Goal: Task Accomplishment & Management: Manage account settings

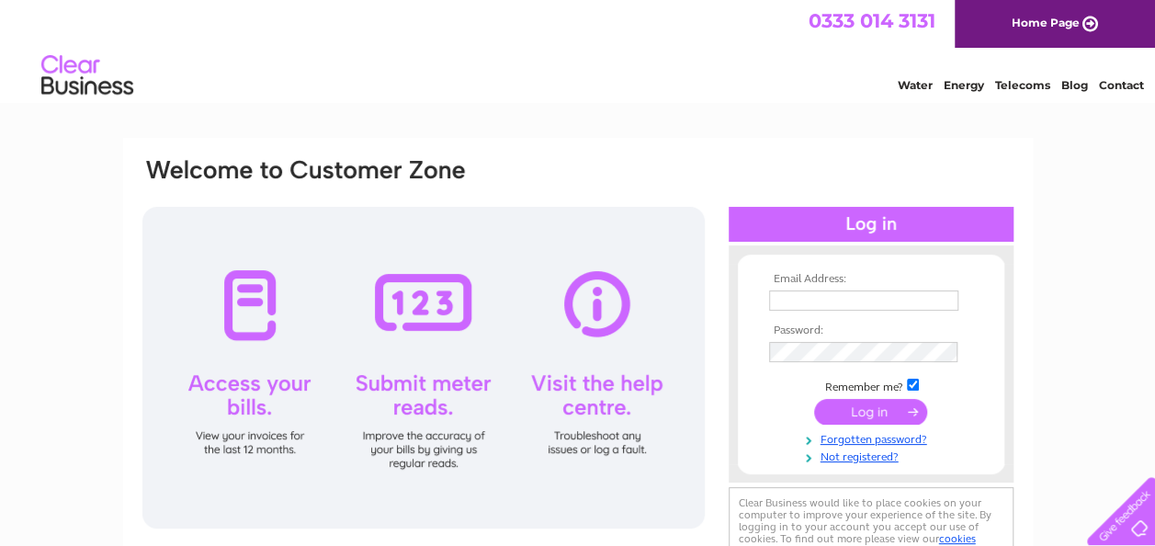
type input "neilsloggett@lombardhouse.com"
click at [849, 411] on input "submit" at bounding box center [870, 412] width 113 height 26
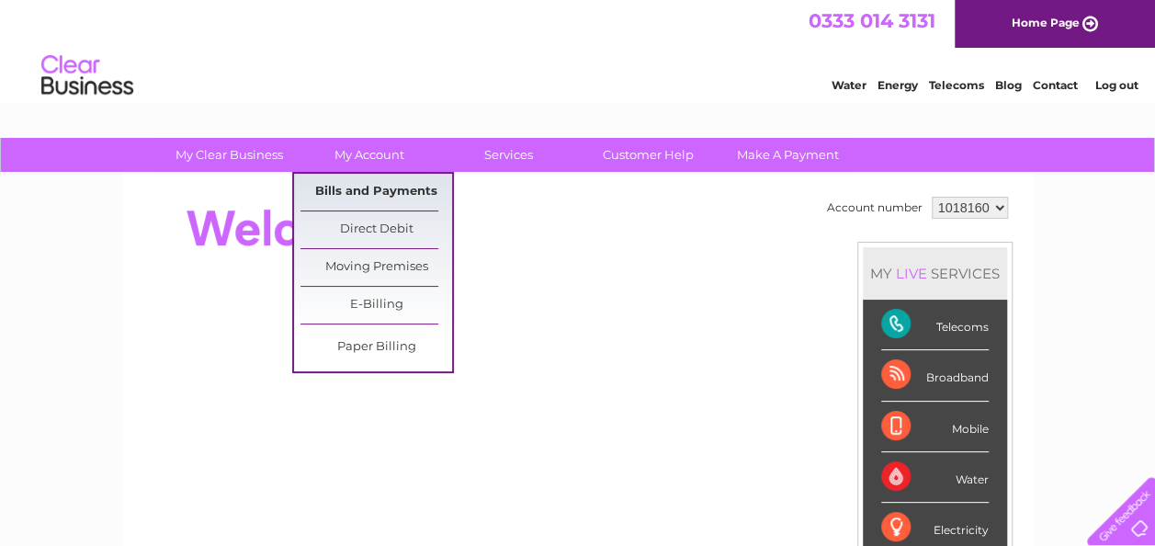
click at [377, 187] on link "Bills and Payments" at bounding box center [376, 192] width 152 height 37
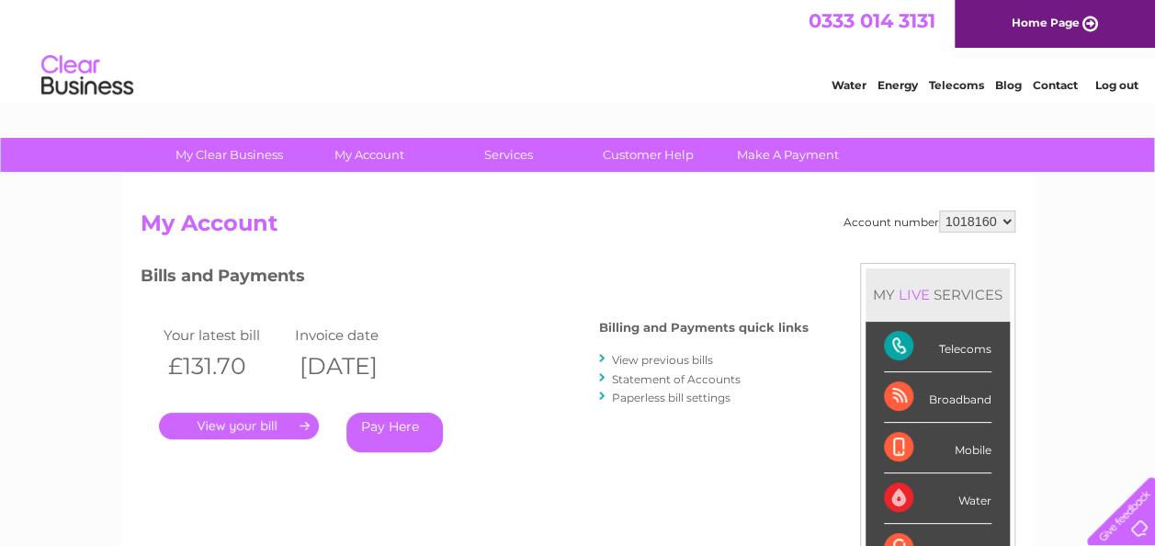
click at [292, 424] on link "." at bounding box center [239, 425] width 160 height 27
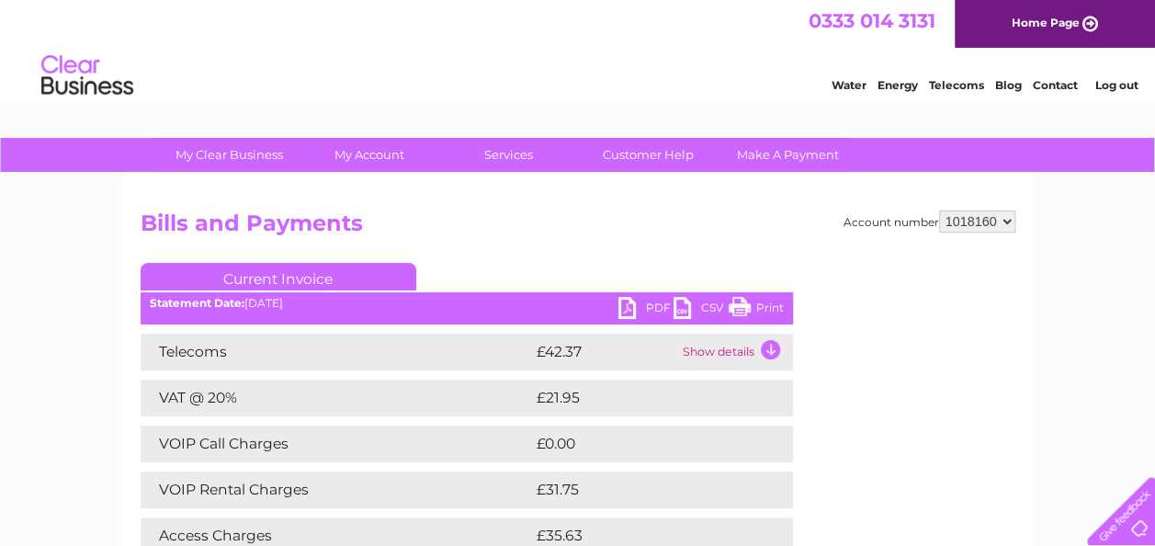
click at [649, 303] on link "PDF" at bounding box center [645, 310] width 55 height 27
click at [1126, 84] on link "Log out" at bounding box center [1115, 85] width 43 height 14
